Goal: Task Accomplishment & Management: Manage account settings

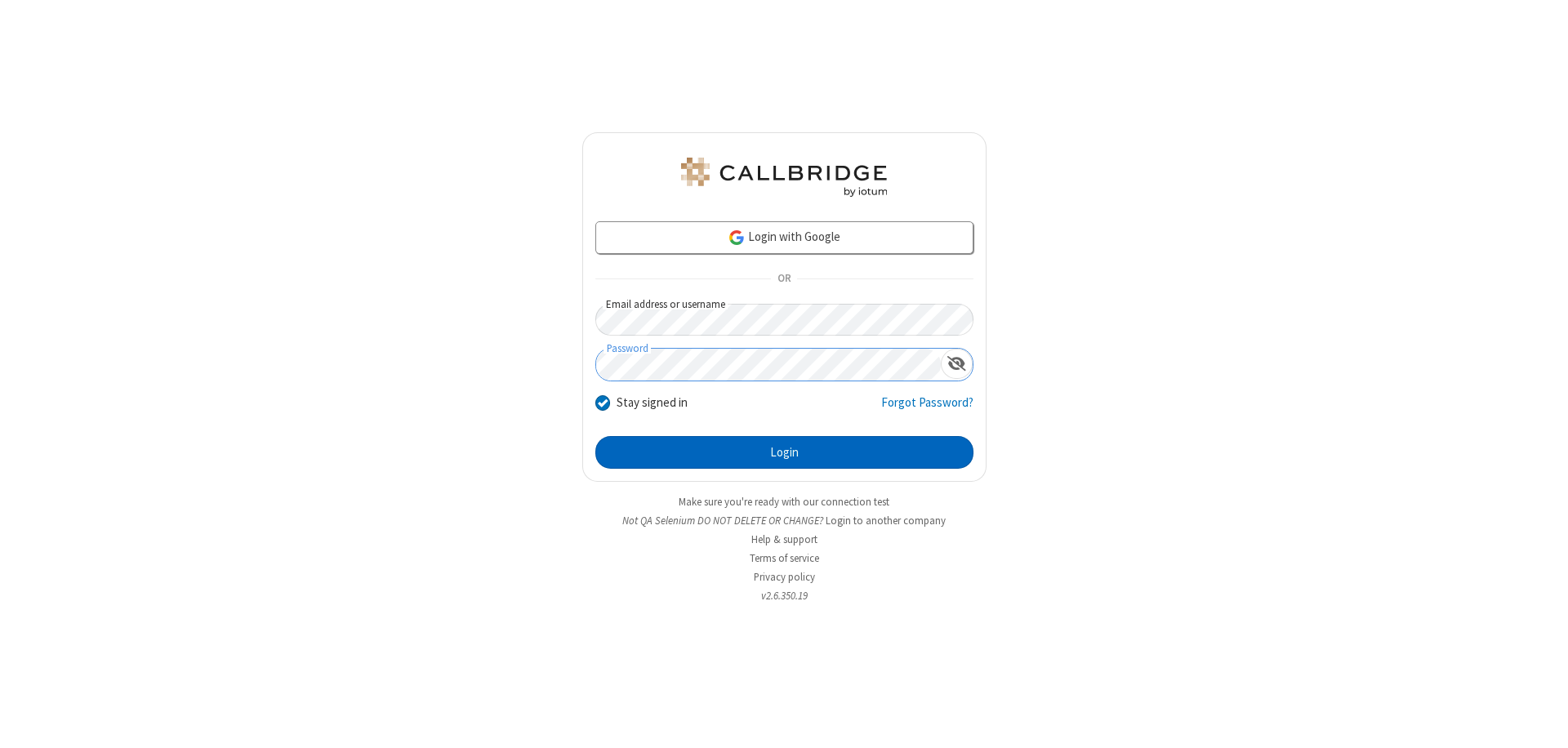
click at [784, 453] on button "Login" at bounding box center [784, 452] width 378 height 32
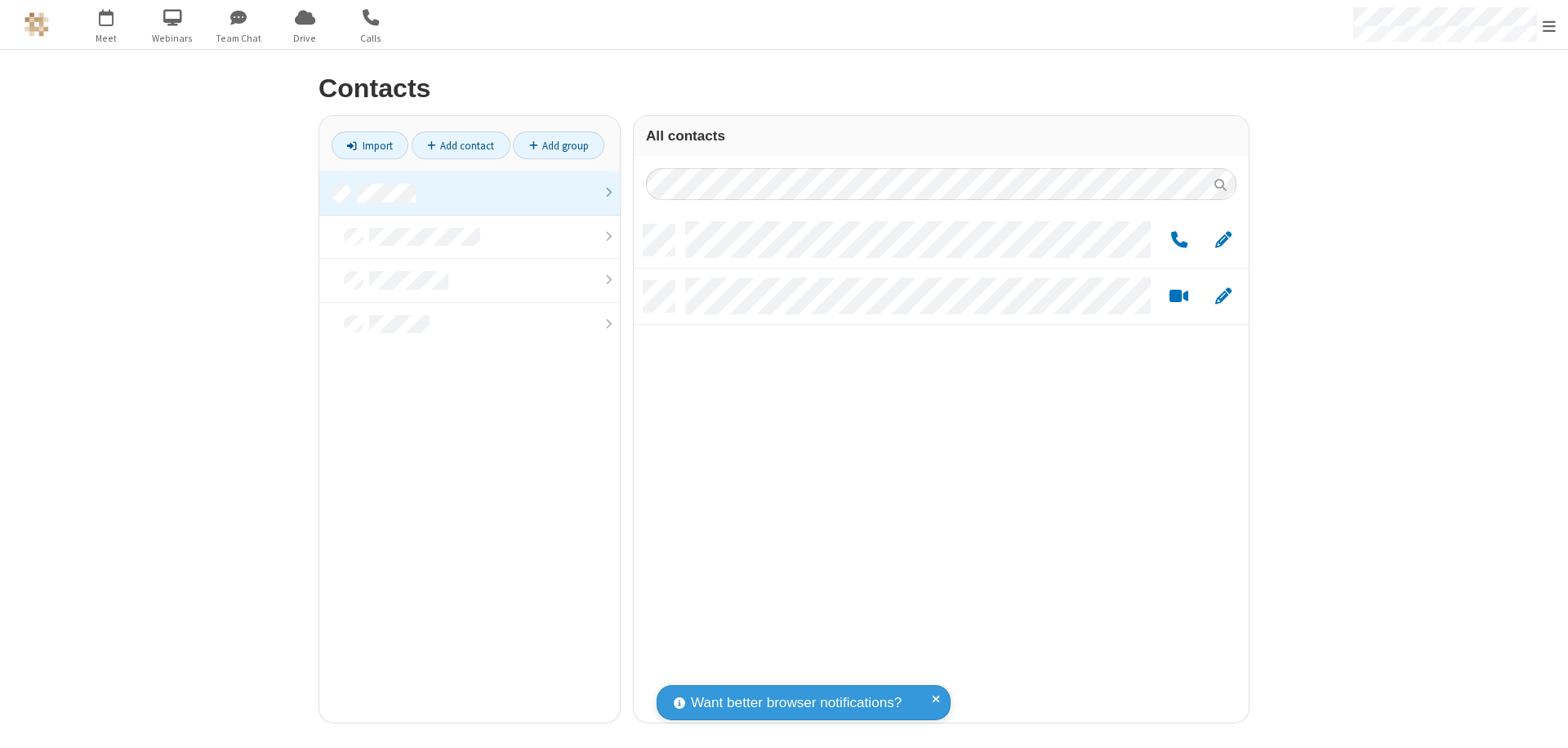
scroll to position [498, 602]
click at [470, 193] on link at bounding box center [470, 193] width 301 height 44
click at [1223, 239] on span "Edit" at bounding box center [1223, 240] width 16 height 21
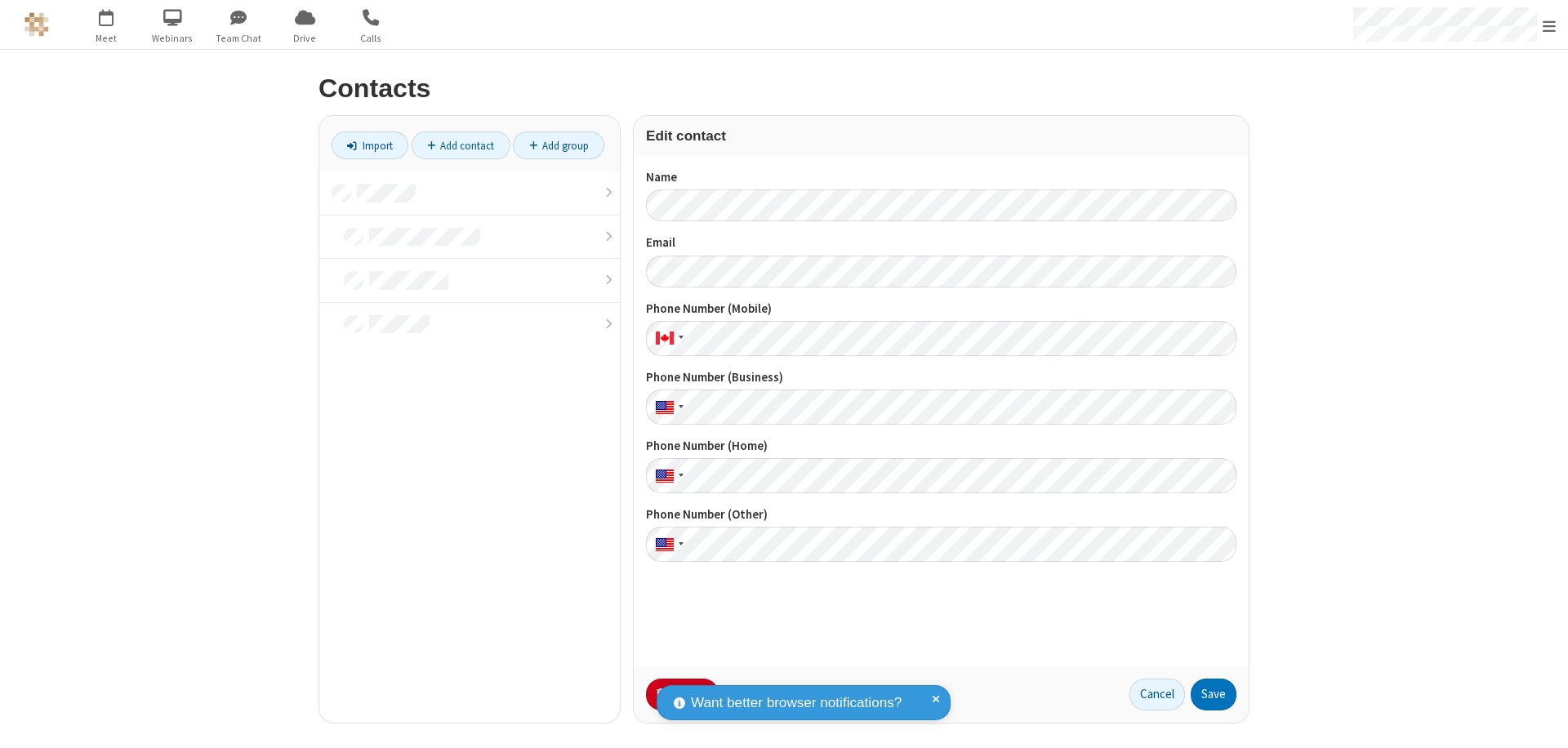
click at [0, 0] on button "No Thanks" at bounding box center [0, 0] width 0 height 0
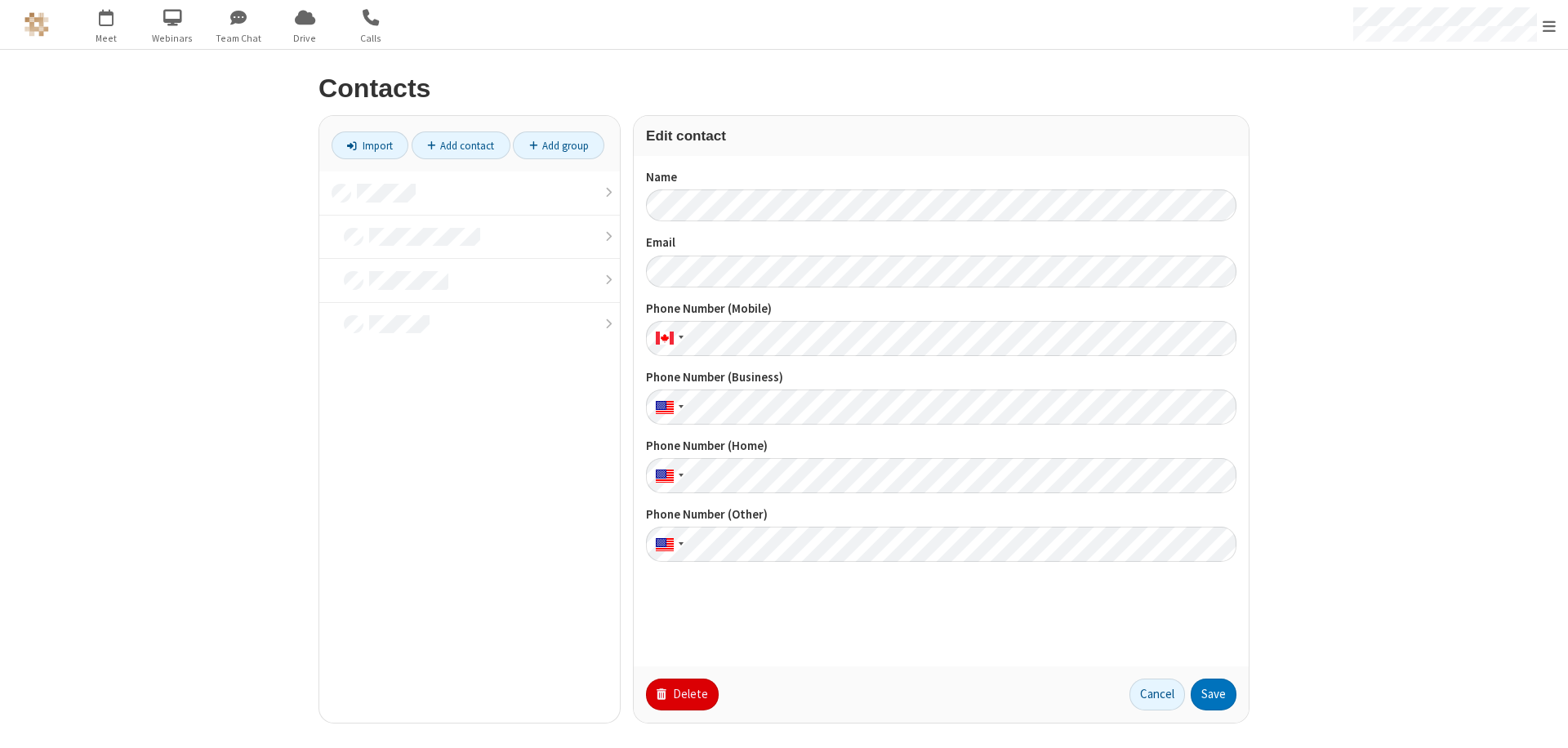
click at [680, 694] on button "Delete" at bounding box center [681, 695] width 73 height 32
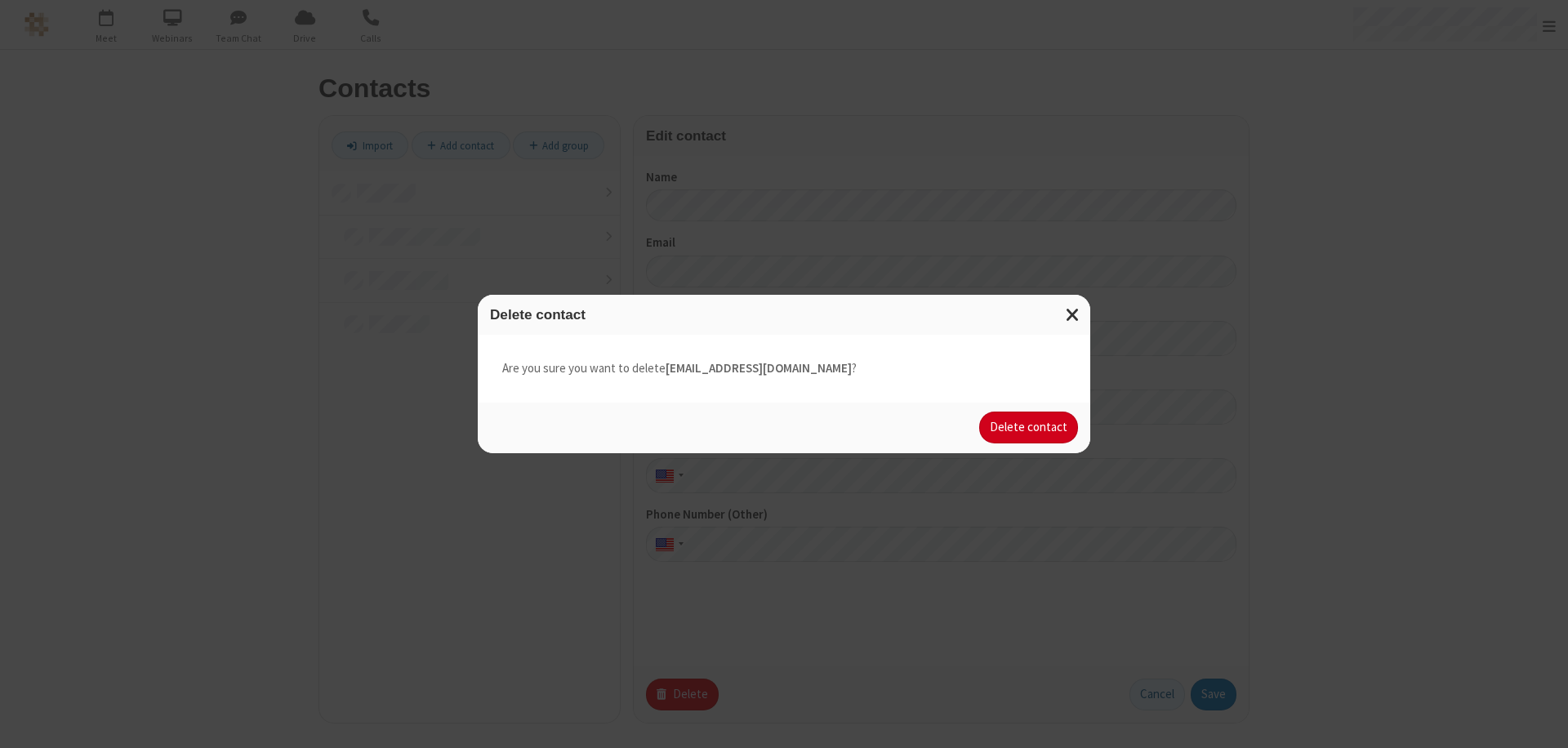
click at [1030, 427] on button "Delete contact" at bounding box center [1029, 428] width 99 height 32
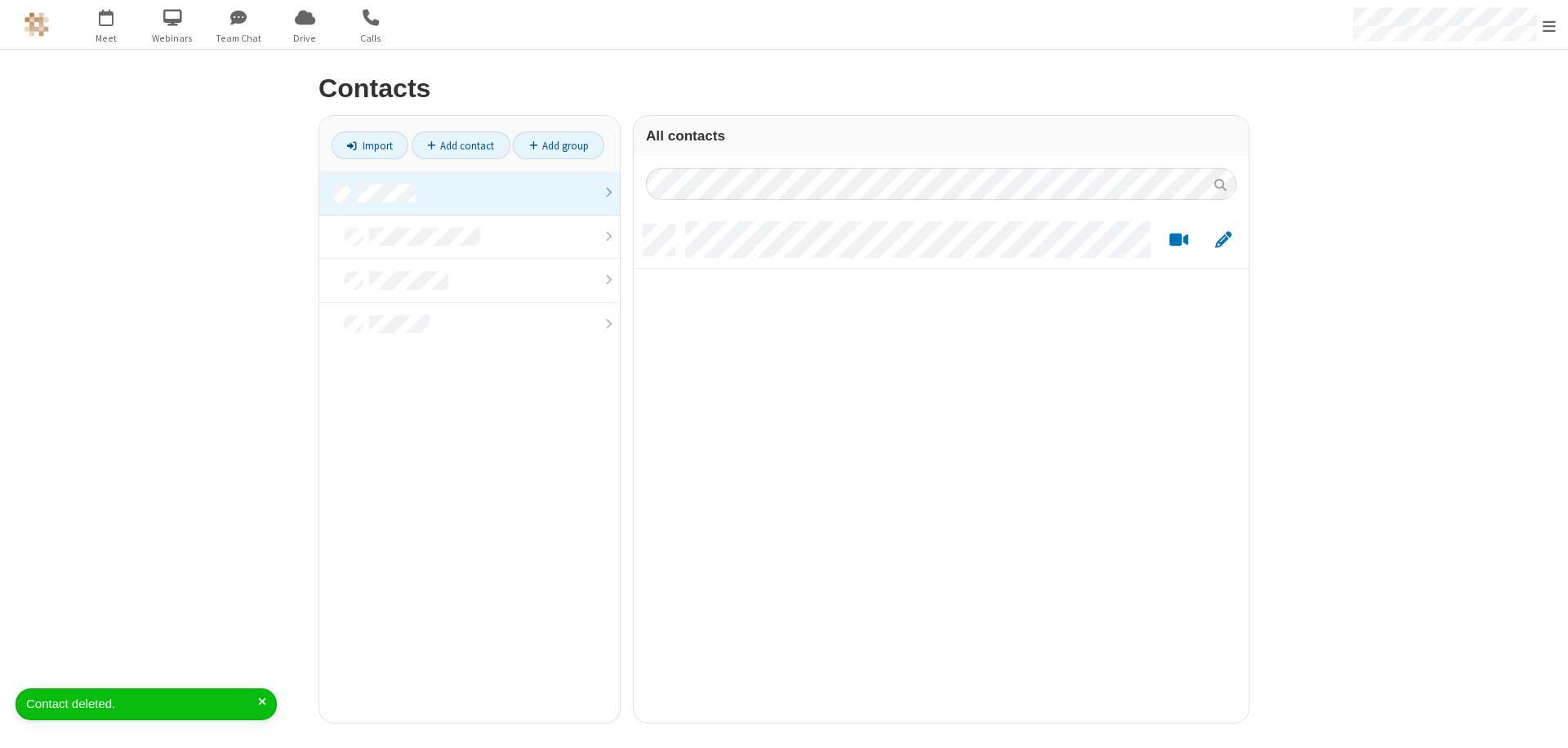
scroll to position [498, 602]
